Goal: Task Accomplishment & Management: Use online tool/utility

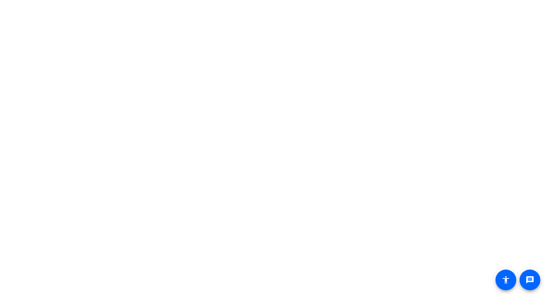
click at [226, 62] on body "Accessibility Screen-Reader Guide, Feedback, and Issue Reporting | New window m…" at bounding box center [272, 147] width 544 height 294
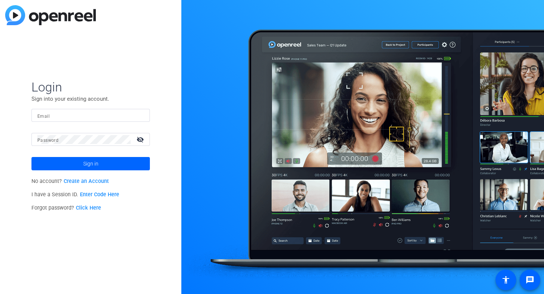
click at [89, 180] on link "Create an Account" at bounding box center [86, 181] width 45 height 6
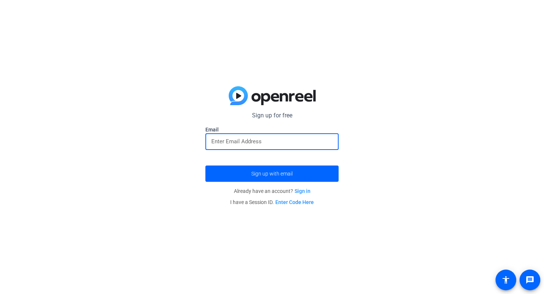
click at [211, 142] on input "email" at bounding box center [271, 141] width 121 height 9
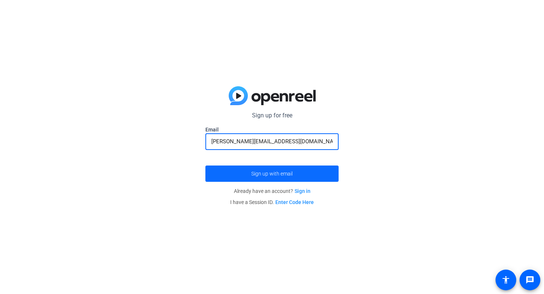
type input "william.suvari@pwc.com"
click at [278, 174] on span "Sign up with email" at bounding box center [271, 174] width 41 height 0
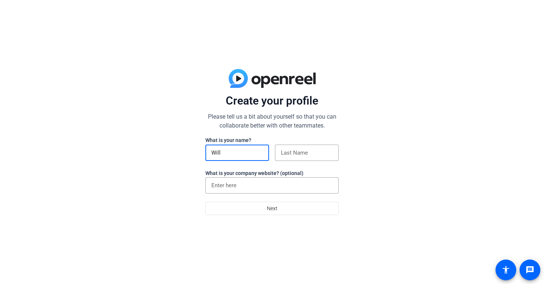
type input "Will"
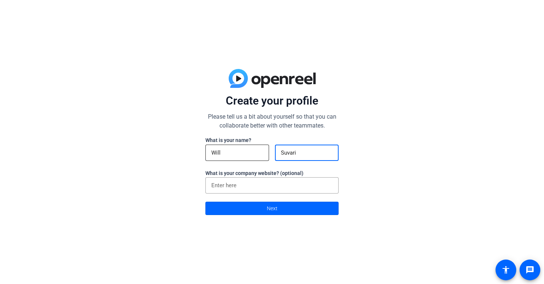
type input "Suvari"
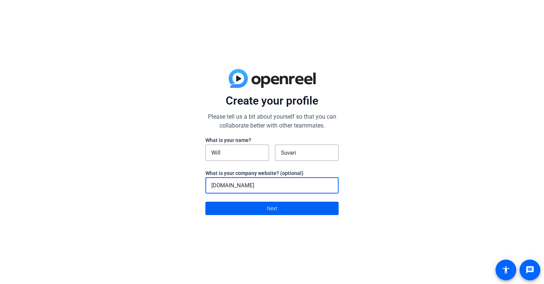
type input "www.pwc.com"
click at [281, 201] on span at bounding box center [272, 208] width 133 height 18
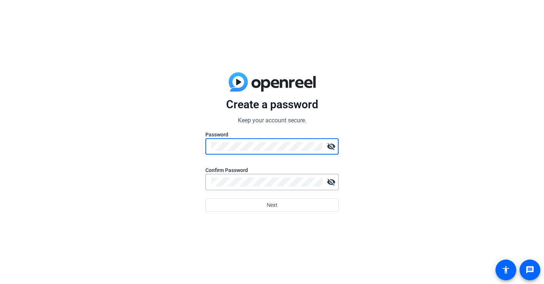
click at [393, 188] on div "Create a password Keep your account secure. Password visibility_off Confirm Pas…" at bounding box center [272, 142] width 544 height 284
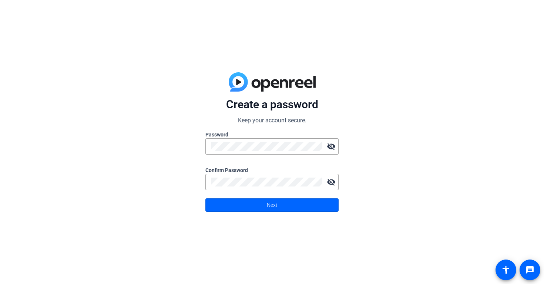
click at [366, 235] on div "Create a password Keep your account secure. Password visibility_off Confirm Pas…" at bounding box center [272, 142] width 544 height 284
click at [271, 203] on span "Next" at bounding box center [272, 205] width 11 height 14
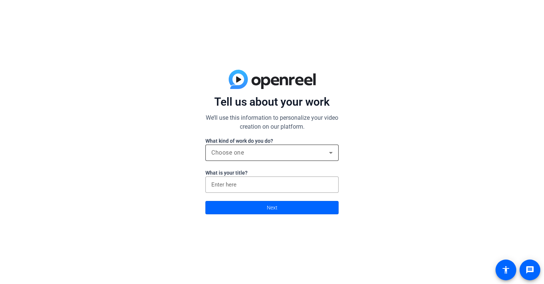
click at [293, 150] on div "Choose one" at bounding box center [270, 152] width 118 height 9
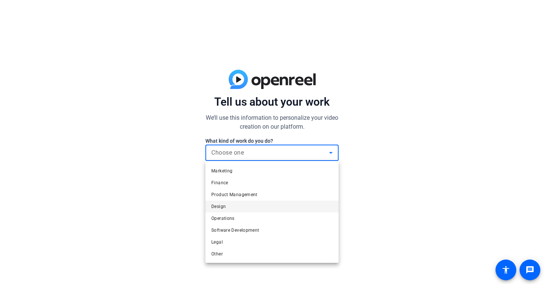
scroll to position [23, 0]
click at [217, 250] on span "Other" at bounding box center [216, 253] width 11 height 9
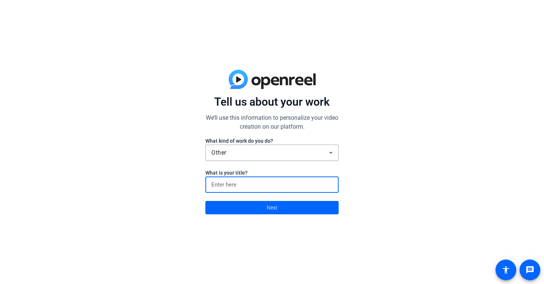
click at [236, 186] on input at bounding box center [271, 184] width 121 height 9
type input "Partner"
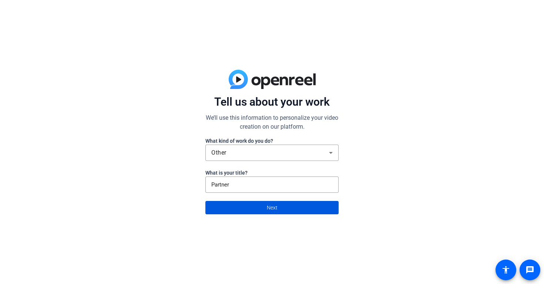
click at [273, 206] on span "Next" at bounding box center [272, 207] width 11 height 14
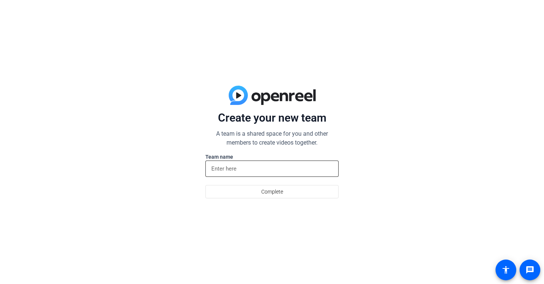
click at [244, 167] on input at bounding box center [271, 168] width 121 height 9
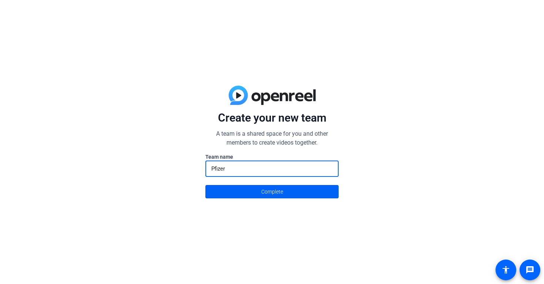
type input "Pfizer"
click at [276, 191] on span "Complete" at bounding box center [272, 191] width 22 height 14
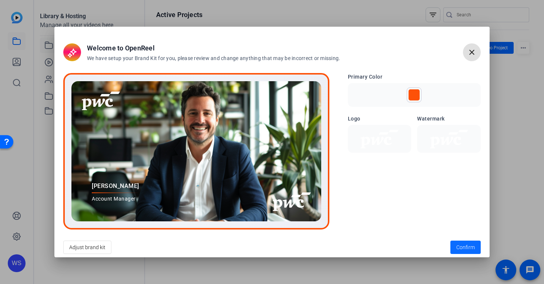
click at [469, 248] on span "Confirm" at bounding box center [466, 247] width 19 height 8
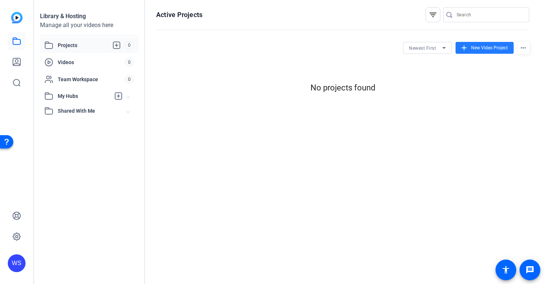
click at [486, 49] on span "New Video Project" at bounding box center [490, 47] width 37 height 7
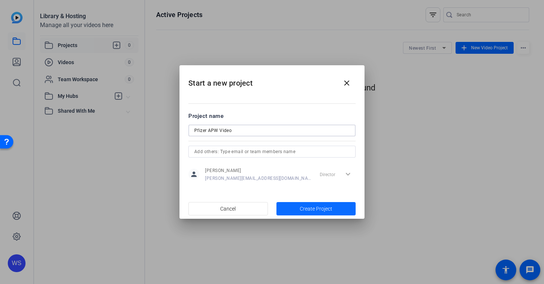
type input "Pfizer APW Video"
click at [304, 210] on span "Create Project" at bounding box center [316, 209] width 33 height 8
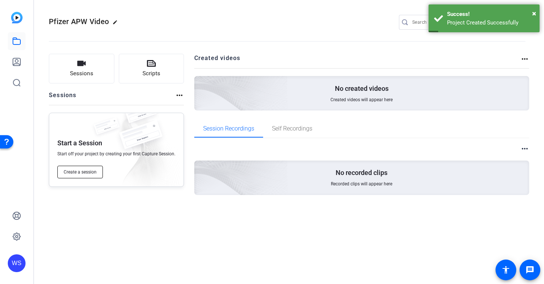
click at [80, 173] on span "Create a session" at bounding box center [80, 172] width 33 height 6
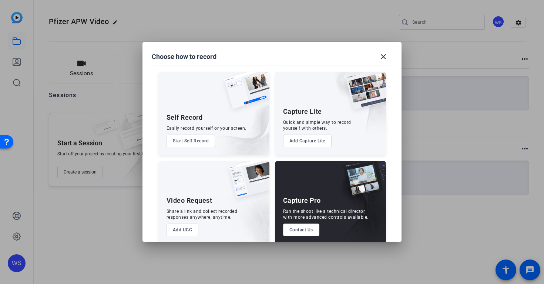
click at [202, 141] on button "Start Self Record" at bounding box center [191, 140] width 49 height 13
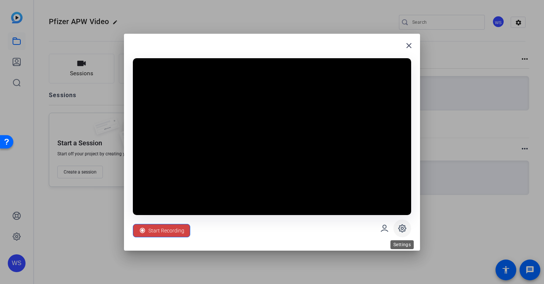
click at [404, 231] on icon at bounding box center [402, 227] width 7 height 7
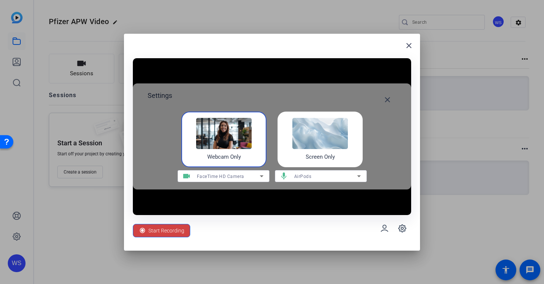
click at [325, 139] on img at bounding box center [321, 133] width 56 height 31
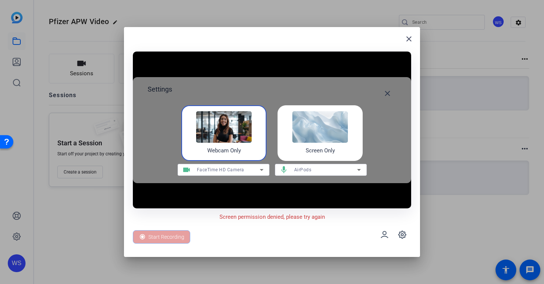
click at [247, 149] on div "Webcam Only" at bounding box center [223, 133] width 85 height 56
click at [383, 236] on icon at bounding box center [384, 234] width 7 height 6
click at [242, 151] on div "Webcam Only" at bounding box center [223, 133] width 85 height 56
click at [287, 141] on div "Screen Only" at bounding box center [320, 133] width 85 height 56
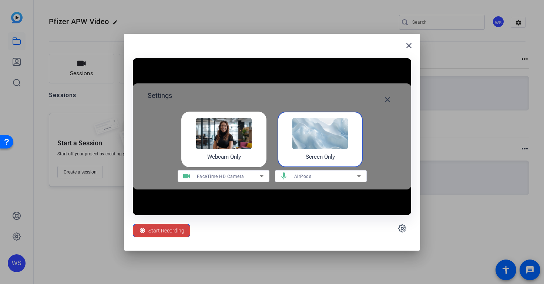
click at [232, 160] on div "Webcam Only" at bounding box center [223, 139] width 85 height 56
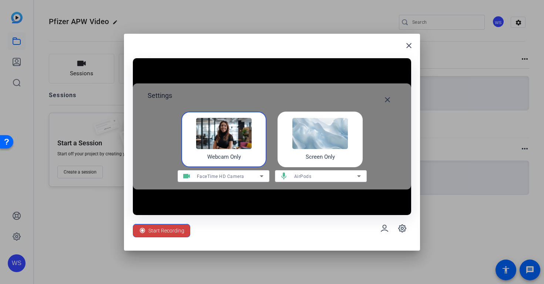
click at [260, 176] on icon at bounding box center [262, 176] width 4 height 2
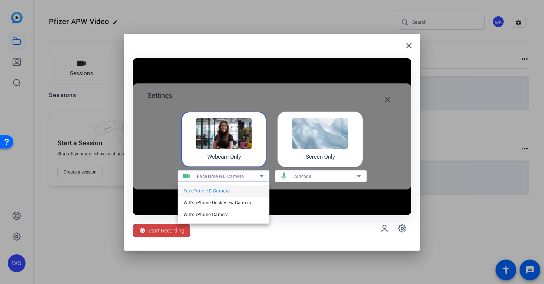
click at [260, 176] on div at bounding box center [272, 142] width 544 height 284
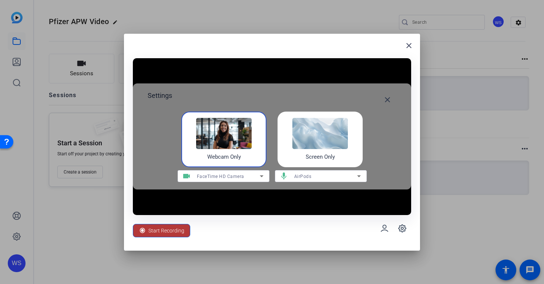
click at [169, 231] on span "Start Recording" at bounding box center [167, 230] width 36 height 14
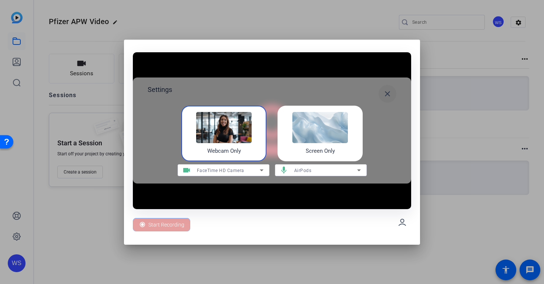
click at [387, 94] on mat-icon "close" at bounding box center [387, 93] width 9 height 9
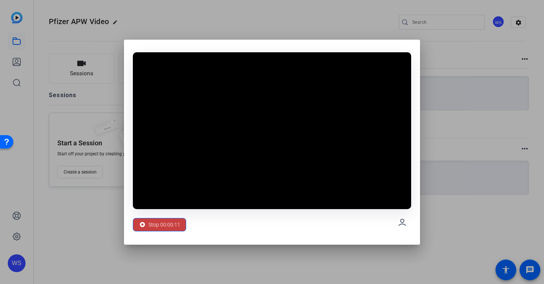
click at [145, 224] on icon at bounding box center [142, 223] width 5 height 5
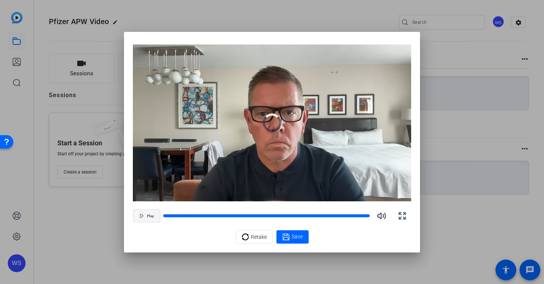
click at [144, 217] on span "button" at bounding box center [146, 216] width 27 height 18
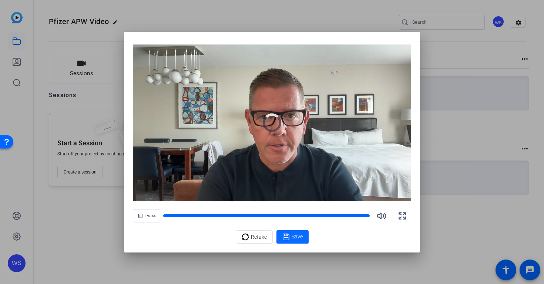
click at [295, 237] on span "Save" at bounding box center [297, 237] width 11 height 8
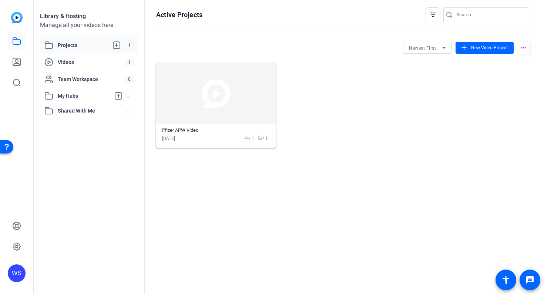
click at [220, 103] on img at bounding box center [216, 93] width 120 height 61
click at [260, 101] on img at bounding box center [216, 93] width 120 height 61
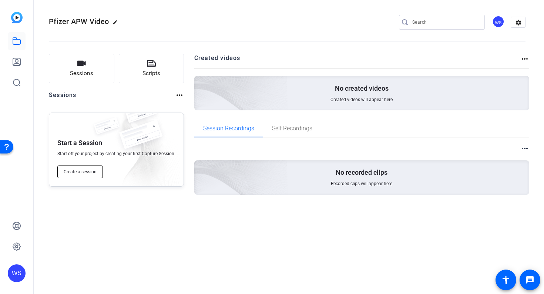
click at [87, 169] on button "Create a session" at bounding box center [80, 172] width 46 height 13
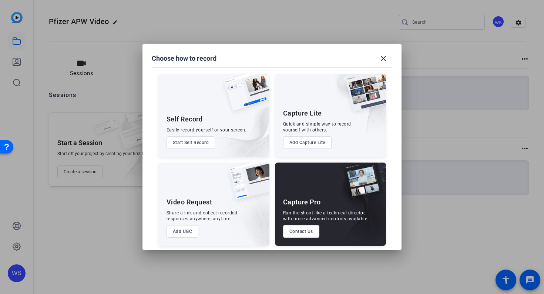
click at [195, 141] on button "Start Self Record" at bounding box center [191, 142] width 49 height 13
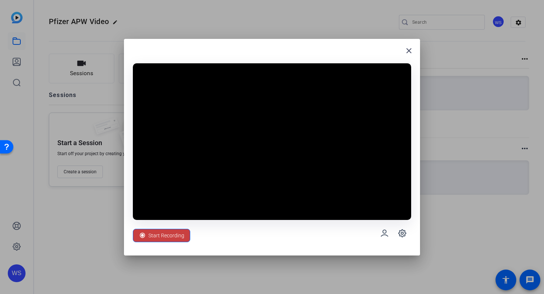
click at [165, 232] on span "Start Recording" at bounding box center [167, 236] width 36 height 14
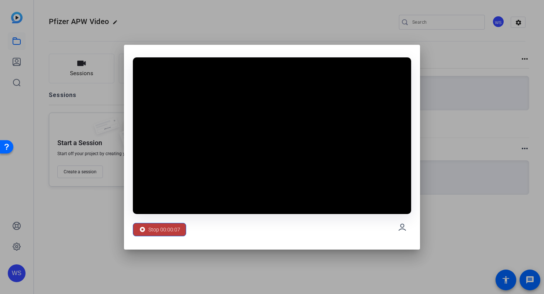
click at [165, 232] on span "Stop 00:00:07" at bounding box center [165, 230] width 32 height 14
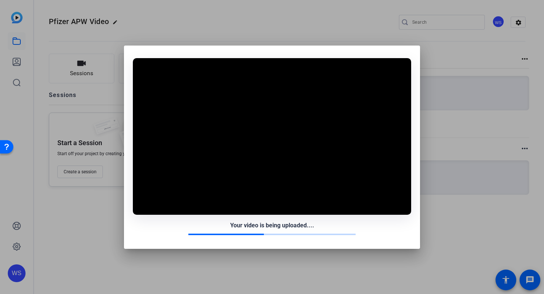
click at [146, 227] on div "Your video is being uploaded...." at bounding box center [272, 225] width 279 height 9
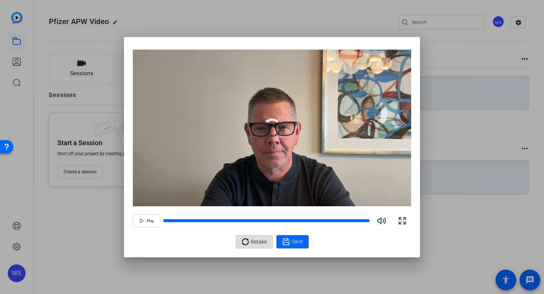
click at [257, 241] on span "Retake" at bounding box center [259, 242] width 16 height 14
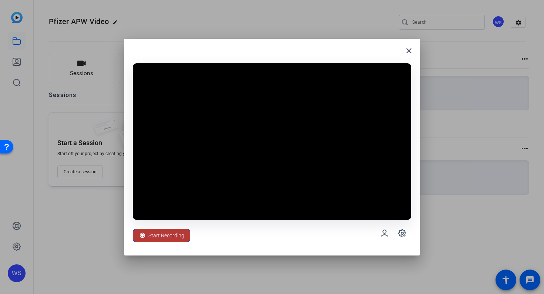
click at [154, 236] on span "Start Recording" at bounding box center [167, 236] width 36 height 14
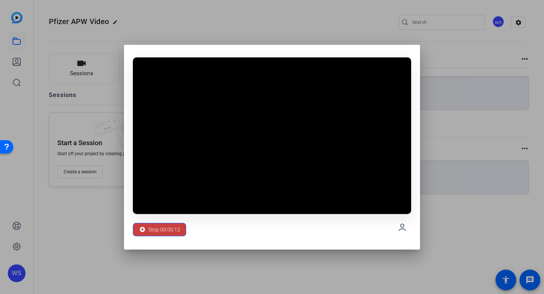
click at [153, 229] on span "Stop 00:00:12" at bounding box center [165, 230] width 32 height 14
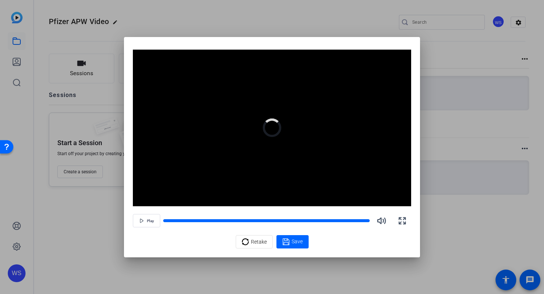
drag, startPoint x: 297, startPoint y: 239, endPoint x: 294, endPoint y: 244, distance: 5.7
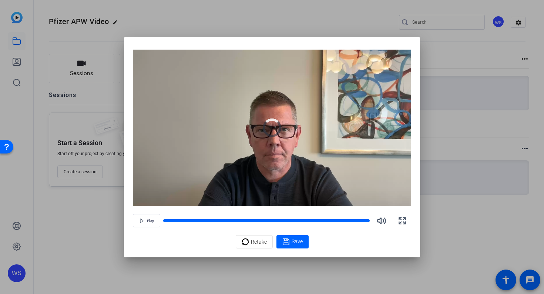
click at [297, 239] on span "Save" at bounding box center [297, 242] width 11 height 8
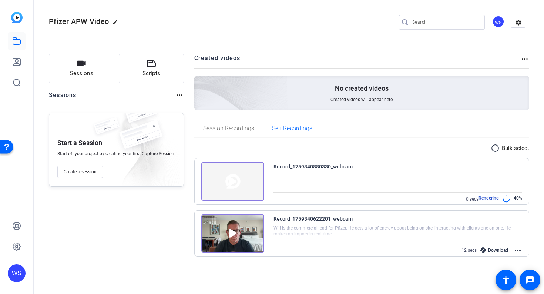
click at [518, 249] on mat-icon "more_horiz" at bounding box center [518, 250] width 9 height 9
click at [500, 267] on span "Delete Video" at bounding box center [500, 268] width 33 height 9
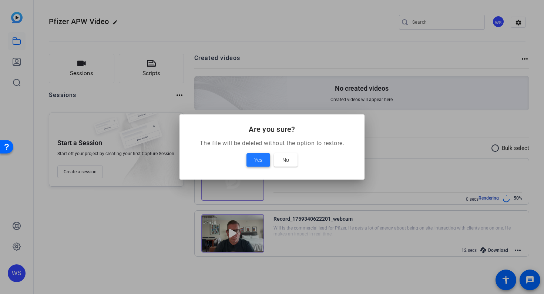
click at [267, 159] on span at bounding box center [259, 160] width 24 height 18
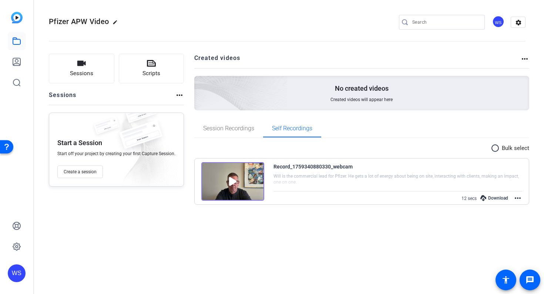
click at [230, 180] on img at bounding box center [232, 181] width 63 height 39
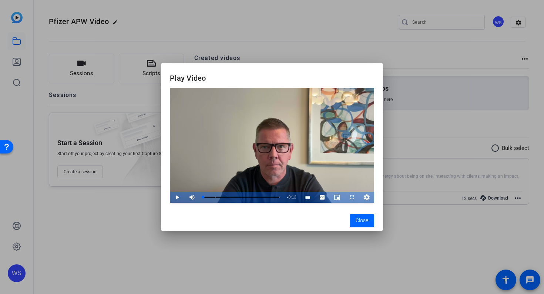
click at [170, 199] on span "Video Player" at bounding box center [170, 197] width 0 height 11
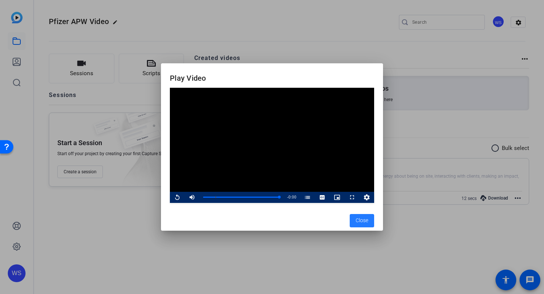
click at [361, 221] on span "Close" at bounding box center [362, 221] width 13 height 8
